Goal: Task Accomplishment & Management: Manage account settings

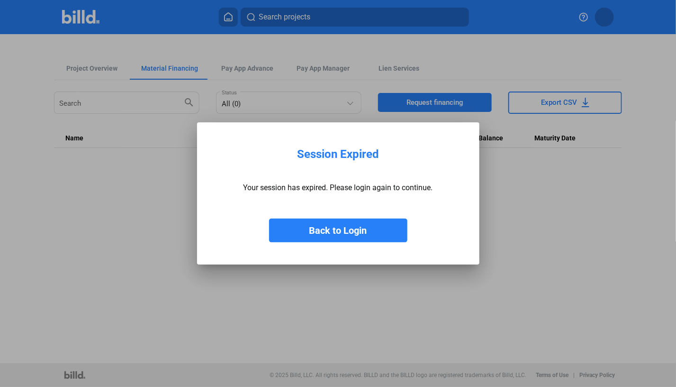
click at [312, 232] on button "Back to Login" at bounding box center [338, 231] width 138 height 24
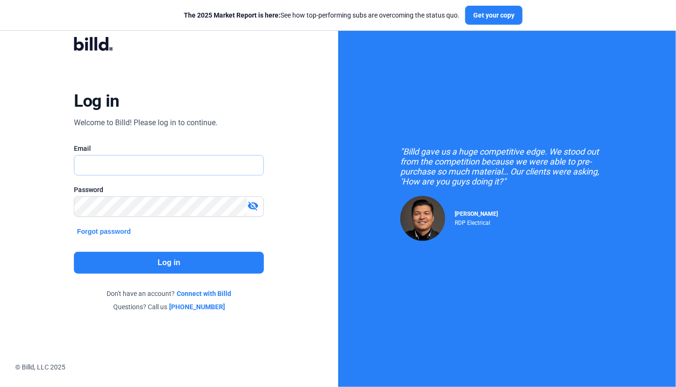
type input "[PERSON_NAME][EMAIL_ADDRESS][DOMAIN_NAME]"
click at [170, 263] on button "Log in" at bounding box center [169, 263] width 190 height 22
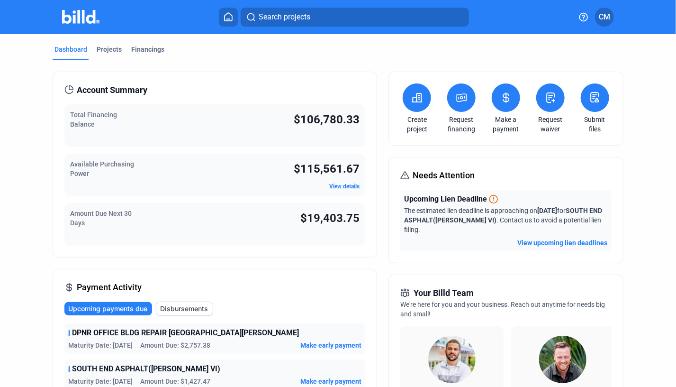
scroll to position [2, 0]
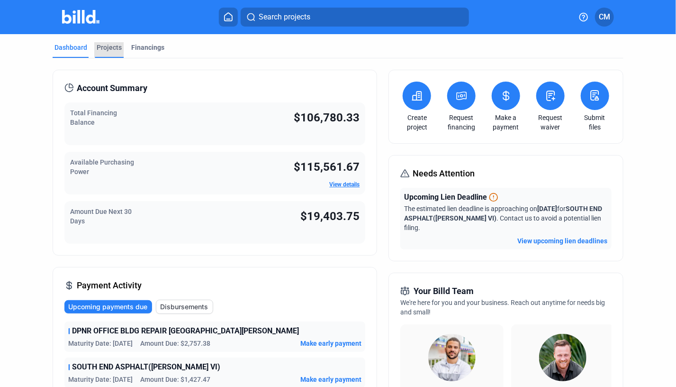
click at [113, 45] on div "Projects" at bounding box center [109, 47] width 25 height 9
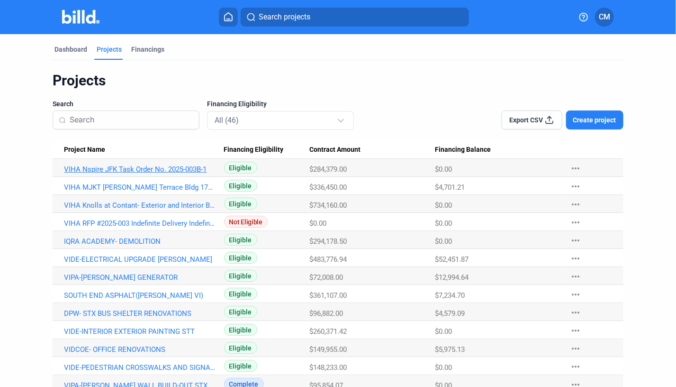
click at [141, 169] on link "VIHA Nspire JFK Task Order No. 2025-003B-1" at bounding box center [139, 169] width 151 height 9
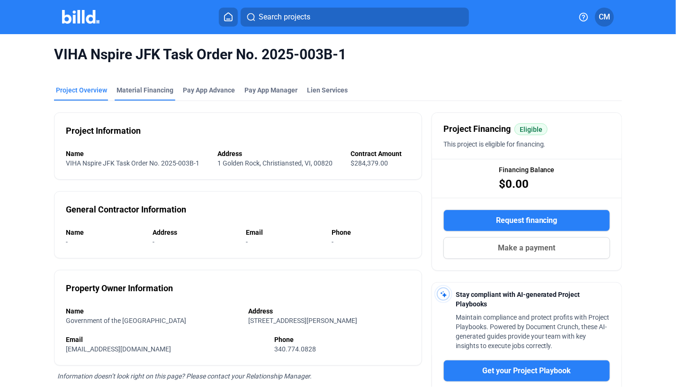
click at [129, 90] on div "Material Financing" at bounding box center [145, 89] width 57 height 9
